Goal: Navigation & Orientation: Find specific page/section

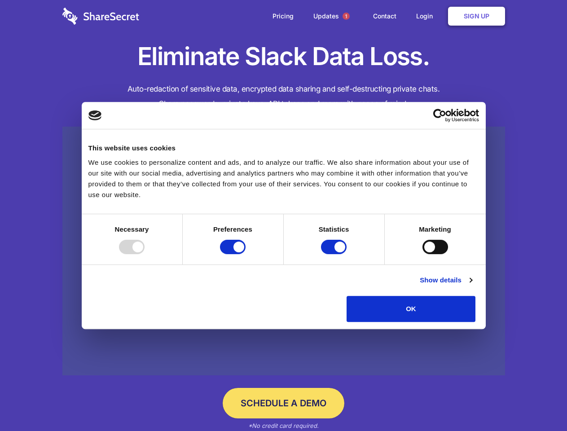
click at [144, 254] on div at bounding box center [132, 247] width 26 height 14
click at [245, 254] on input "Preferences" at bounding box center [233, 247] width 26 height 14
checkbox input "false"
click at [335, 254] on input "Statistics" at bounding box center [334, 247] width 26 height 14
checkbox input "false"
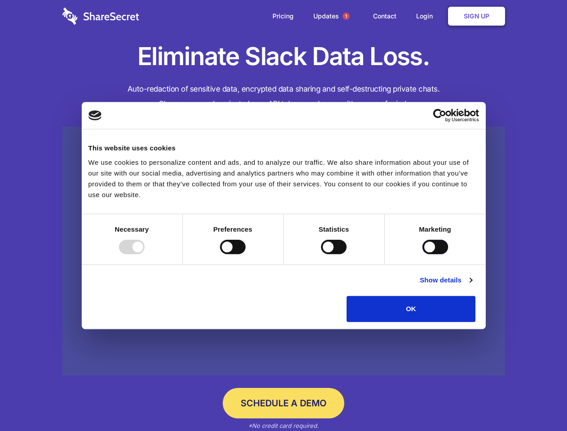
click at [422, 254] on input "Marketing" at bounding box center [435, 247] width 26 height 14
checkbox input "true"
click at [471, 285] on link "Show details" at bounding box center [445, 280] width 52 height 11
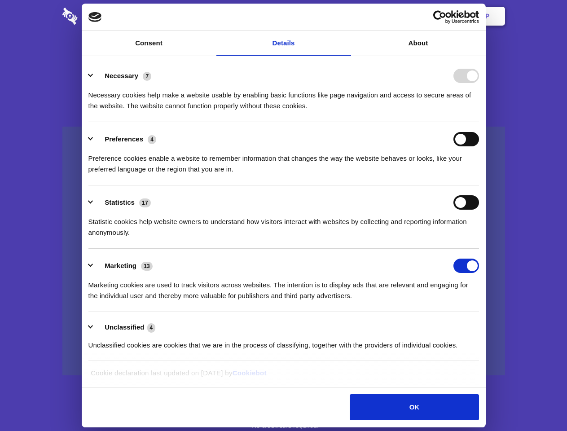
click at [479, 122] on li "Necessary 7 Necessary cookies help make a website usable by enabling basic func…" at bounding box center [283, 90] width 390 height 63
click at [345, 16] on span "1" at bounding box center [345, 16] width 7 height 7
